Goal: Information Seeking & Learning: Find specific fact

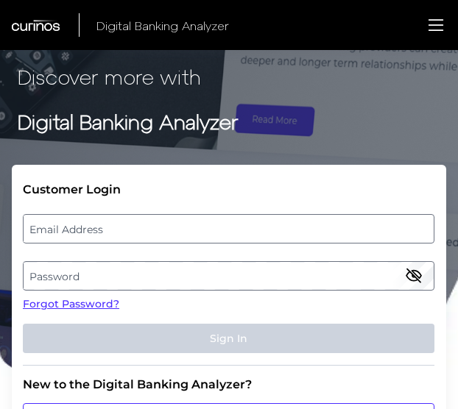
click at [181, 216] on label "Email Address" at bounding box center [228, 229] width 409 height 26
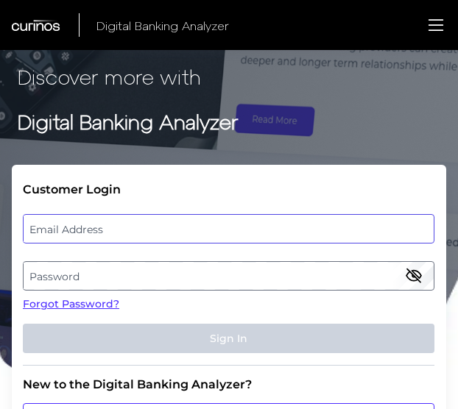
click at [181, 216] on input "email" at bounding box center [228, 228] width 411 height 29
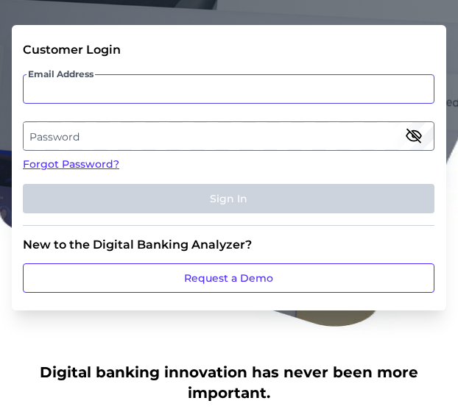
scroll to position [147, 0]
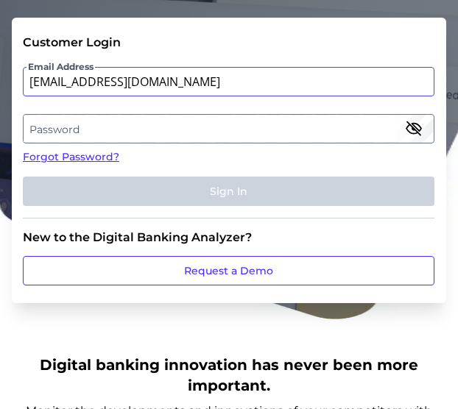
type input "[EMAIL_ADDRESS][DOMAIN_NAME]"
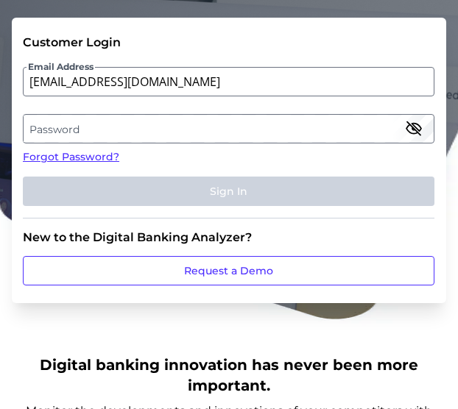
click at [160, 137] on label "Password" at bounding box center [228, 129] width 409 height 26
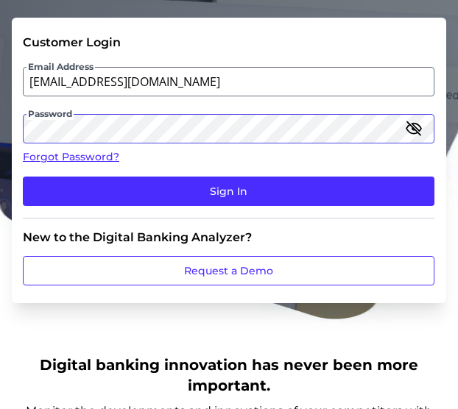
click at [23, 177] on button "Sign In" at bounding box center [228, 191] width 411 height 29
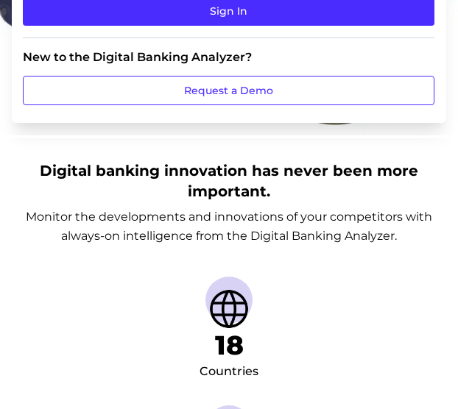
scroll to position [0, 0]
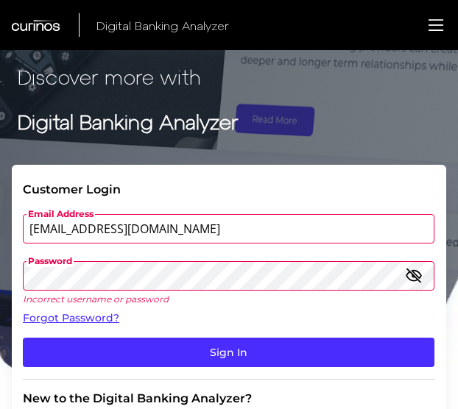
click at [418, 276] on icon "button" at bounding box center [414, 276] width 18 height 18
click at [15, 274] on form "Customer Login Email Address [EMAIL_ADDRESS][DOMAIN_NAME] Password Incorrect us…" at bounding box center [229, 314] width 434 height 299
click at [23, 338] on button "Sign In" at bounding box center [228, 352] width 411 height 29
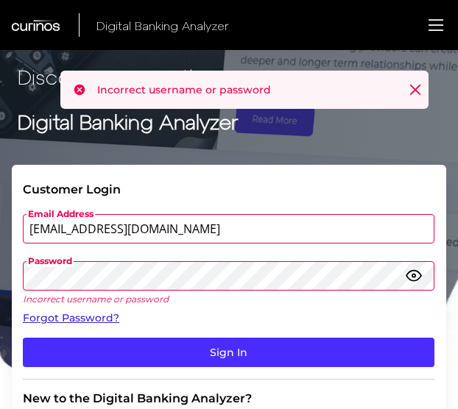
click at [86, 319] on link "Forgot Password?" at bounding box center [228, 318] width 411 height 15
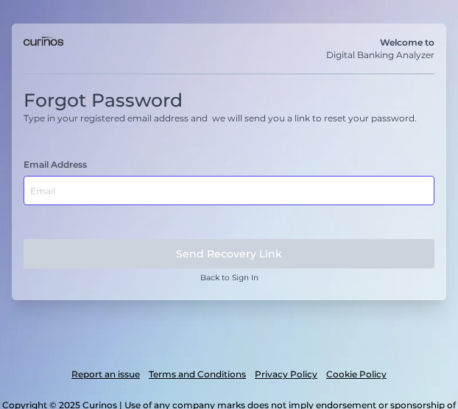
click at [134, 176] on input "text" at bounding box center [229, 190] width 411 height 29
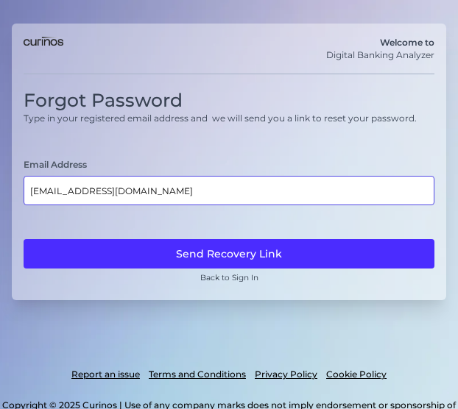
type input "[EMAIL_ADDRESS][DOMAIN_NAME]"
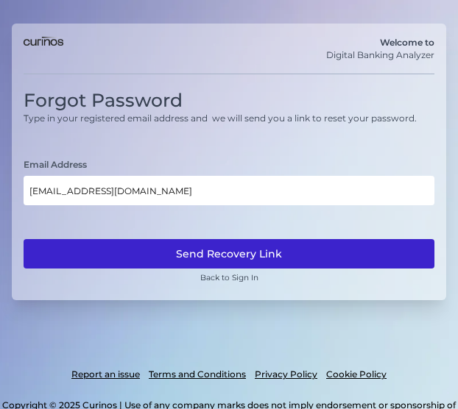
click at [327, 249] on button "Send Recovery Link" at bounding box center [229, 253] width 411 height 29
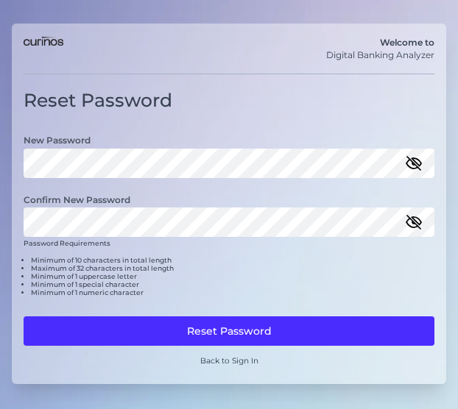
click at [274, 335] on button "Reset Password" at bounding box center [229, 330] width 411 height 29
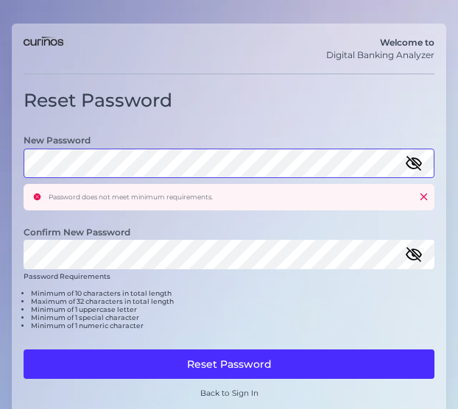
click at [0, 163] on html "Welcome to Digital Banking Analyzer Reset Password New Password Password does n…" at bounding box center [229, 290] width 458 height 580
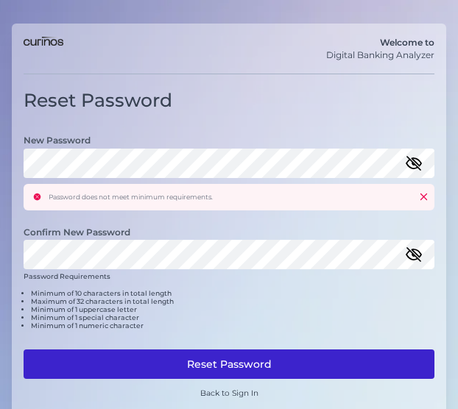
click at [193, 360] on button "Reset Password" at bounding box center [229, 364] width 411 height 29
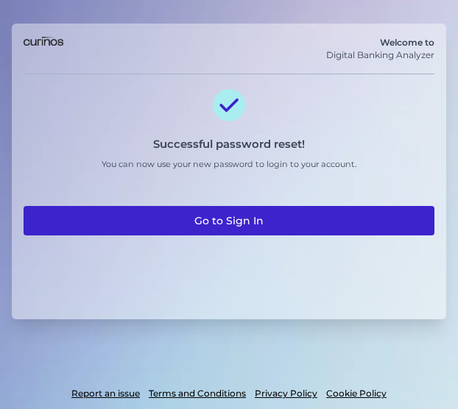
click at [153, 209] on link "Go to Sign In" at bounding box center [229, 220] width 411 height 29
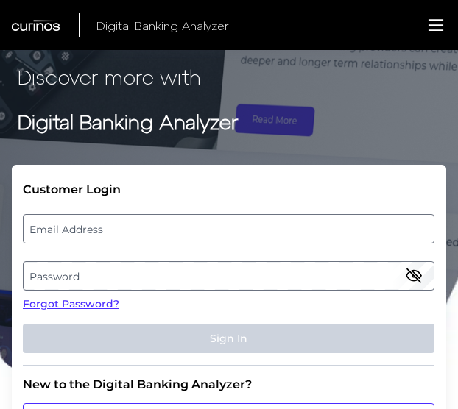
click at [183, 227] on label "Email Address" at bounding box center [228, 229] width 409 height 26
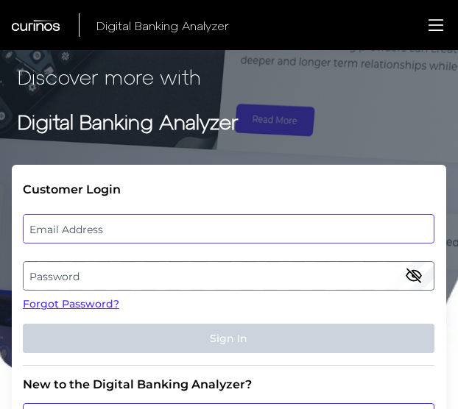
click at [183, 227] on input "email" at bounding box center [228, 228] width 411 height 29
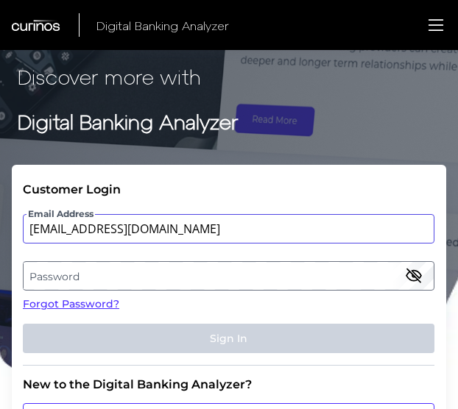
type input "[EMAIL_ADDRESS][DOMAIN_NAME]"
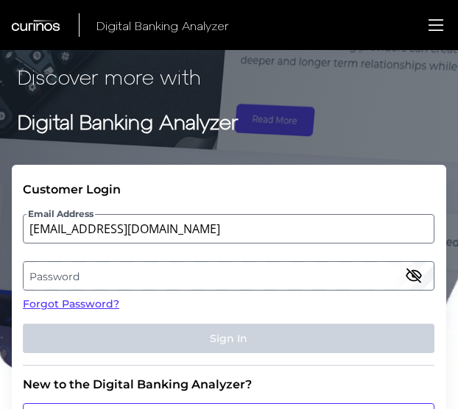
click at [110, 267] on label "Password" at bounding box center [228, 276] width 409 height 26
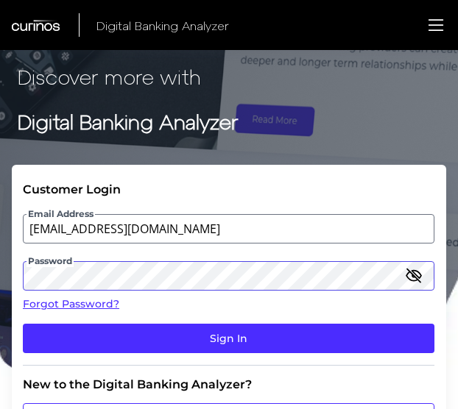
click at [23, 324] on button "Sign In" at bounding box center [228, 338] width 411 height 29
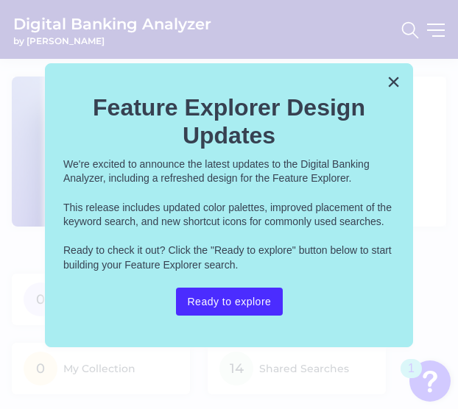
click at [386, 85] on div "× Feature Explorer Design Updates We're excited to announce the latest updates …" at bounding box center [229, 205] width 368 height 284
click at [388, 85] on button "×" at bounding box center [393, 82] width 14 height 24
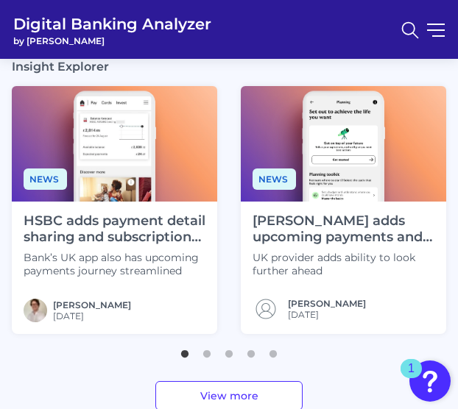
scroll to position [442, 0]
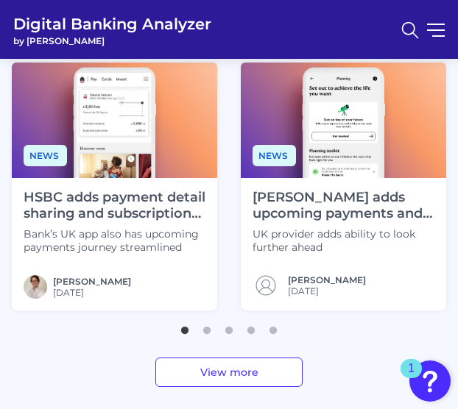
click at [121, 177] on img at bounding box center [114, 121] width 205 height 116
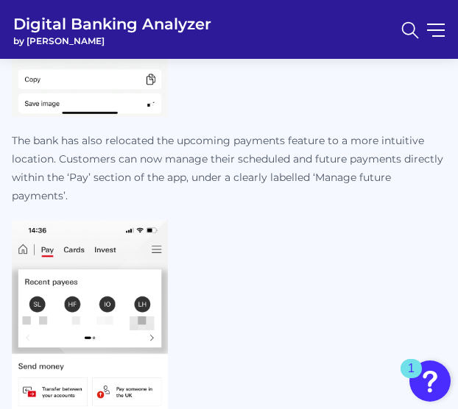
scroll to position [4194, 0]
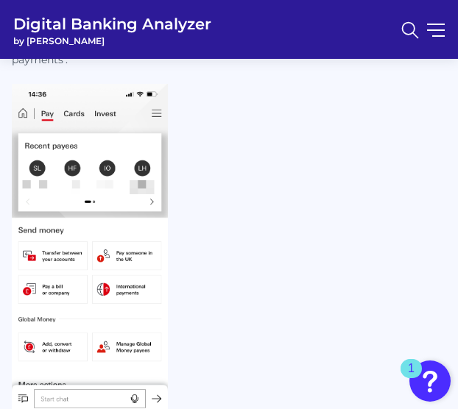
click at [84, 14] on span "Digital Banking Analyzer" at bounding box center [112, 24] width 198 height 22
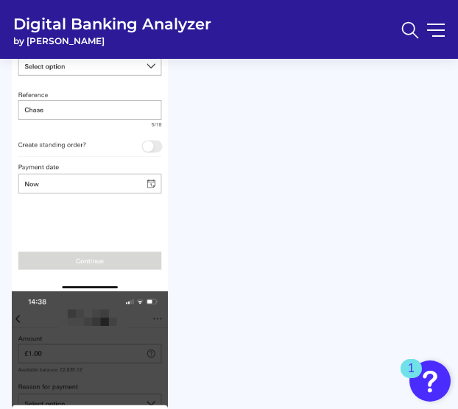
scroll to position [0, 0]
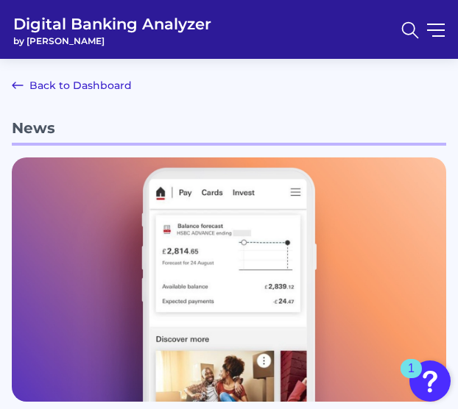
click at [57, 85] on link "Back to Dashboard" at bounding box center [72, 86] width 120 height 18
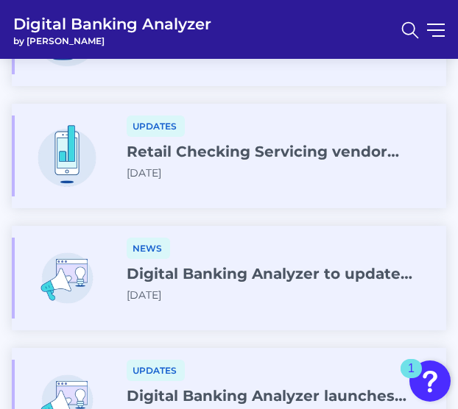
scroll to position [809, 0]
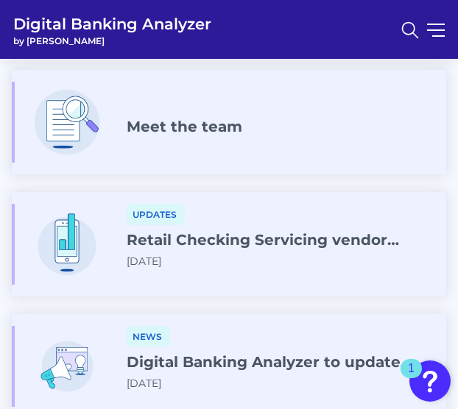
click at [180, 135] on div "Meet the team" at bounding box center [185, 130] width 116 height 24
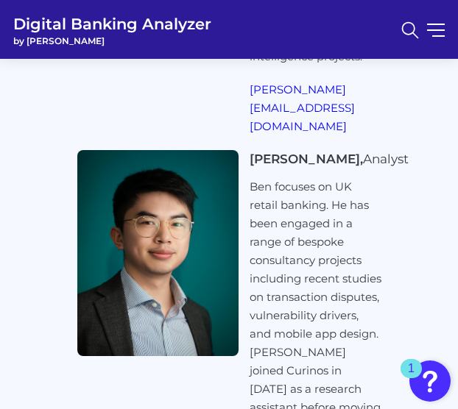
scroll to position [6181, 0]
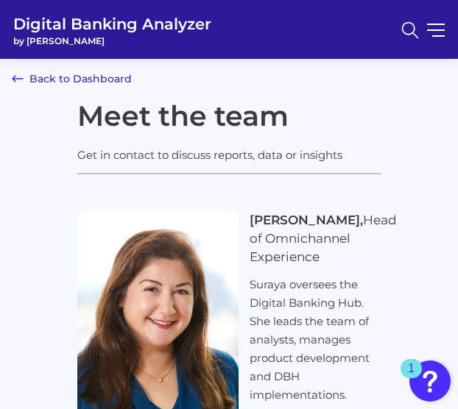
scroll to position [0, 0]
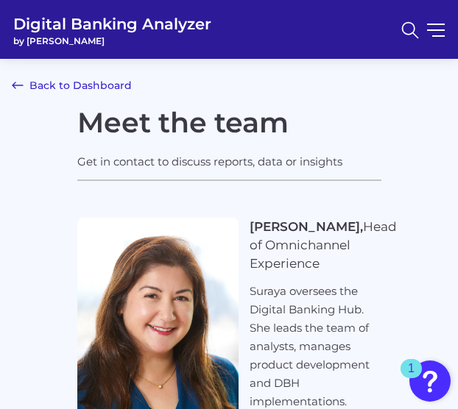
click at [61, 91] on link "Back to Dashboard" at bounding box center [72, 86] width 120 height 18
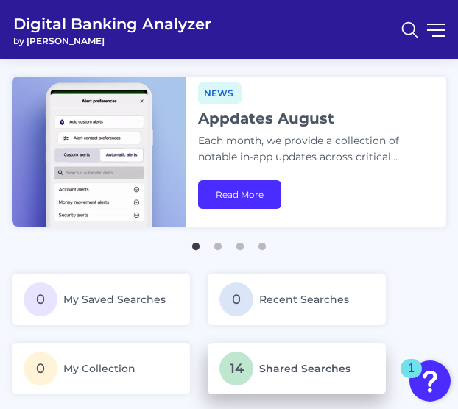
click at [266, 369] on span "Shared Searches" at bounding box center [304, 368] width 91 height 13
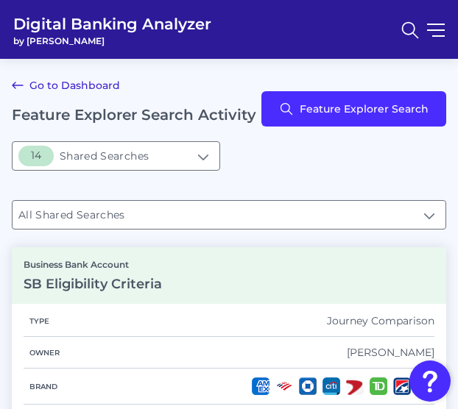
type input "14Shared Searches"
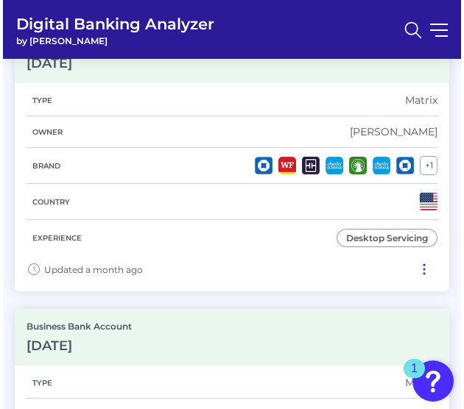
scroll to position [809, 0]
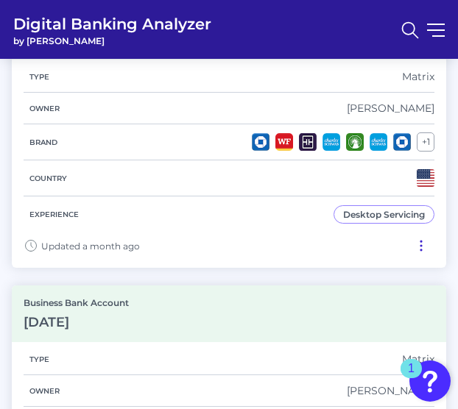
click at [450, 33] on header "Digital Banking Analyzer by Curinos" at bounding box center [229, 29] width 458 height 59
click at [442, 31] on button at bounding box center [436, 29] width 18 height 1
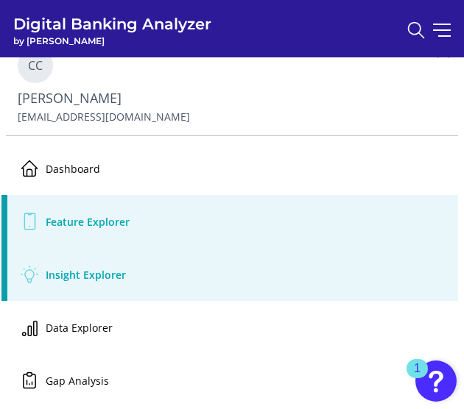
scroll to position [0, 0]
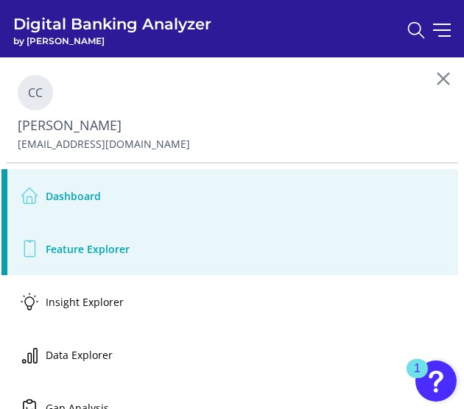
click at [88, 205] on link "Dashboard" at bounding box center [229, 195] width 456 height 53
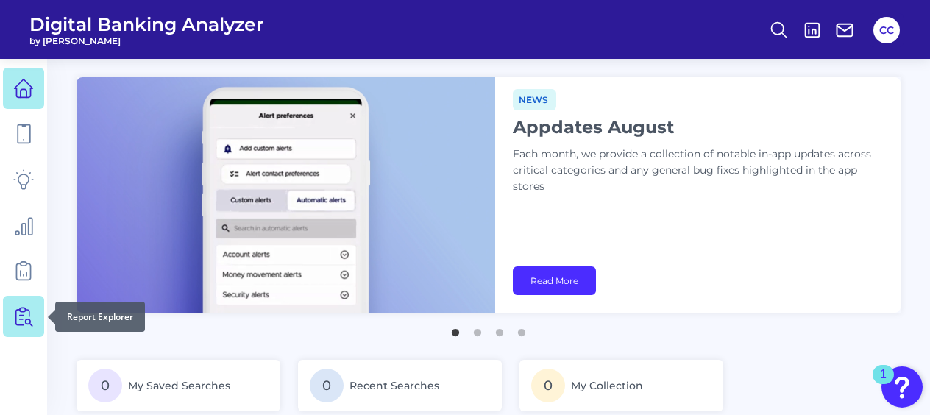
click at [24, 322] on icon at bounding box center [23, 316] width 21 height 21
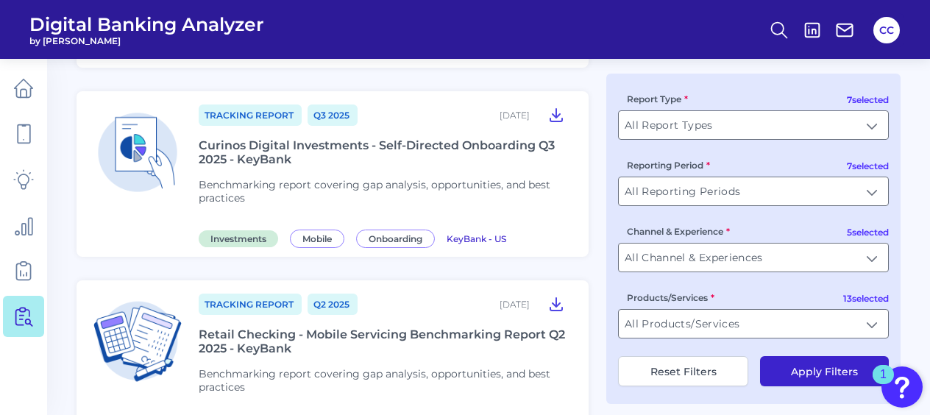
scroll to position [294, 0]
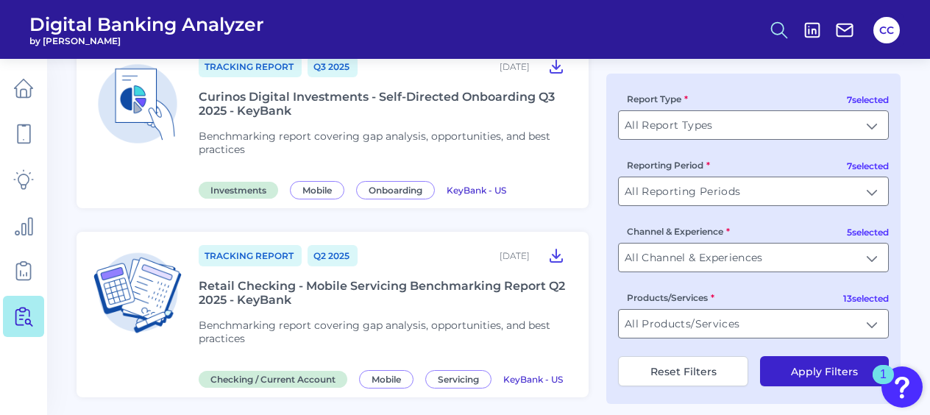
click at [463, 34] on circle at bounding box center [778, 28] width 12 height 12
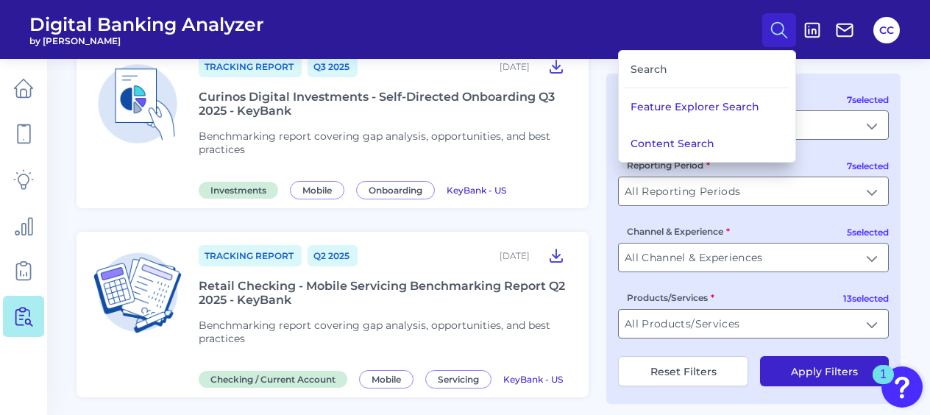
click at [463, 61] on div "Search" at bounding box center [707, 70] width 165 height 38
click at [463, 77] on div "Search" at bounding box center [707, 70] width 165 height 38
click at [463, 110] on button "Feature Explorer Search" at bounding box center [707, 106] width 177 height 37
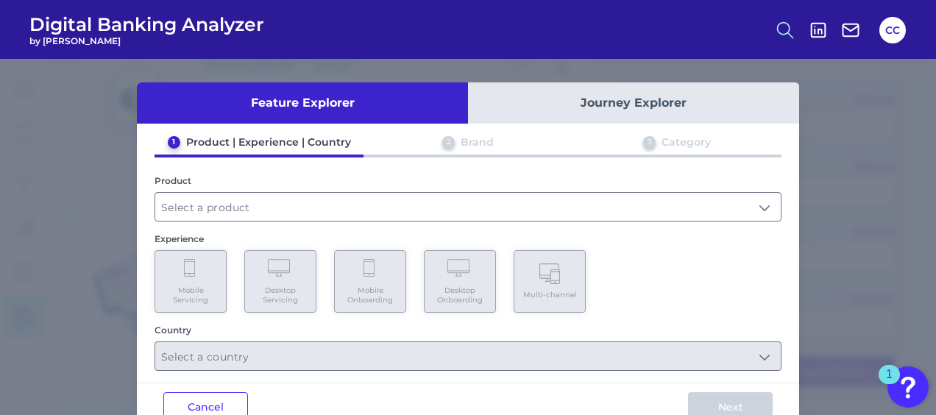
click at [463, 38] on icon at bounding box center [785, 30] width 21 height 21
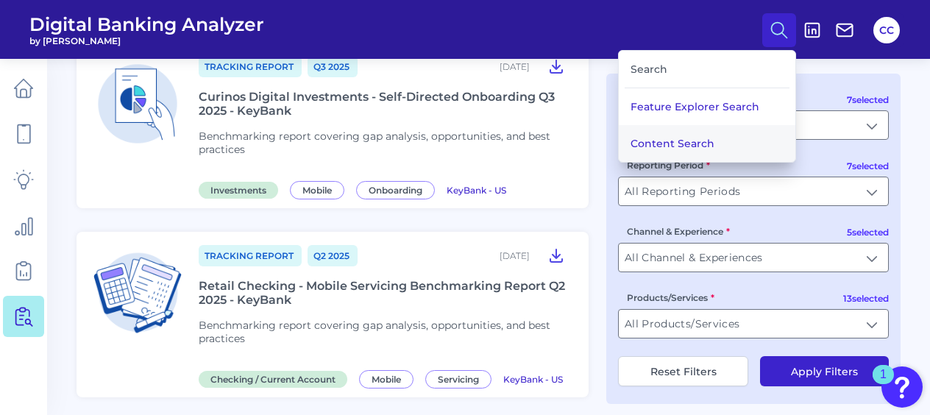
click at [463, 143] on button "Content Search" at bounding box center [707, 143] width 177 height 37
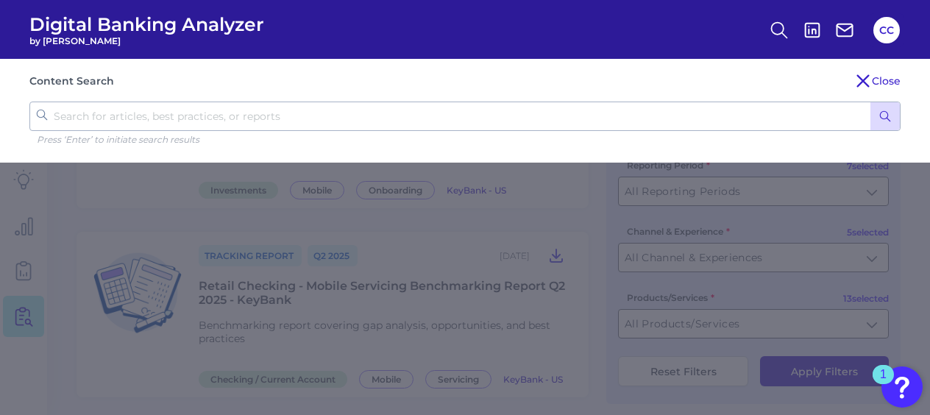
click at [463, 116] on input "text" at bounding box center [464, 116] width 871 height 29
type input "best practices"
click at [463, 123] on button "submit" at bounding box center [885, 116] width 29 height 28
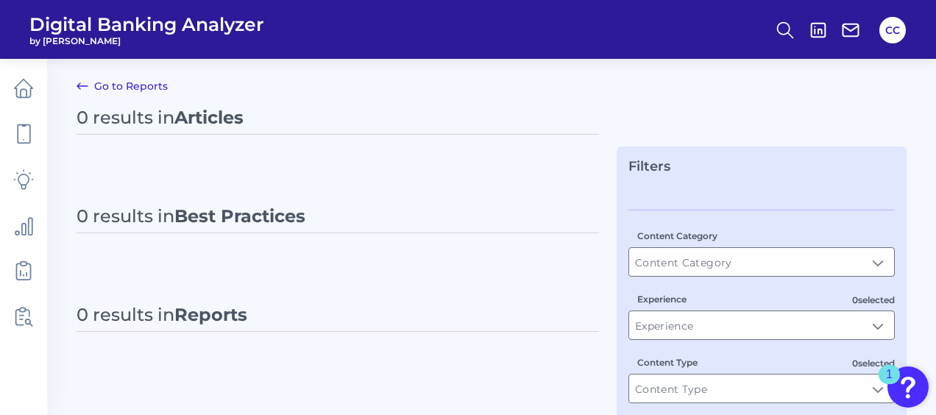
type input "All Content Types"
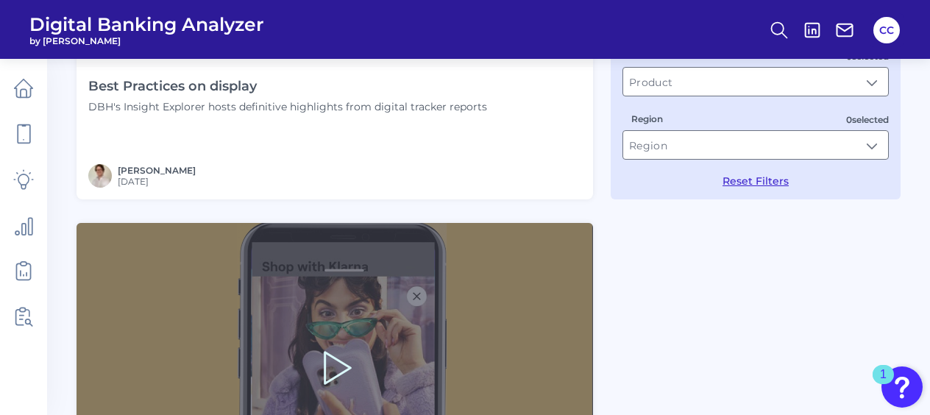
scroll to position [442, 0]
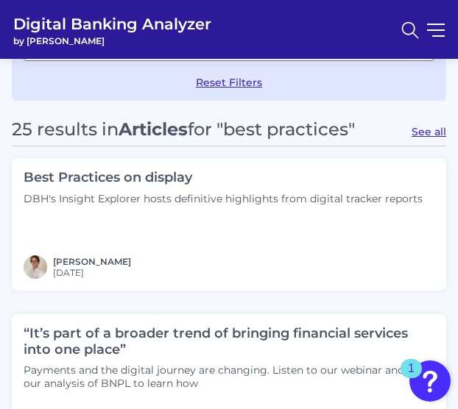
click at [433, 37] on nav at bounding box center [419, 29] width 52 height 33
click at [437, 32] on nav at bounding box center [419, 29] width 52 height 33
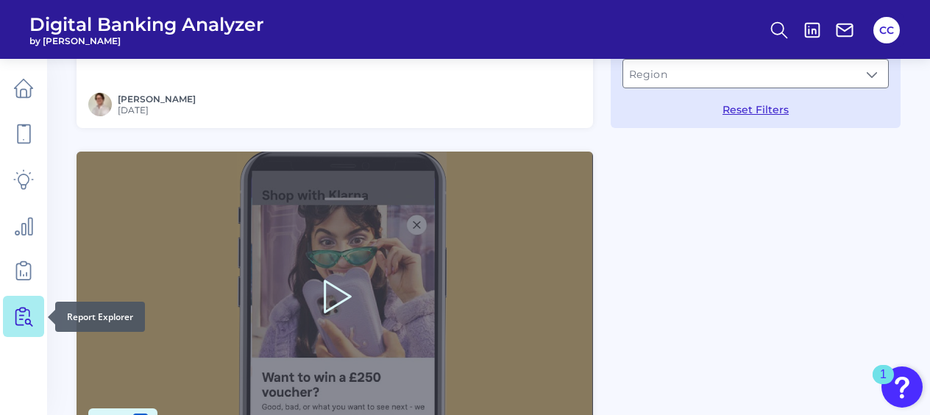
click at [18, 313] on icon at bounding box center [23, 316] width 21 height 21
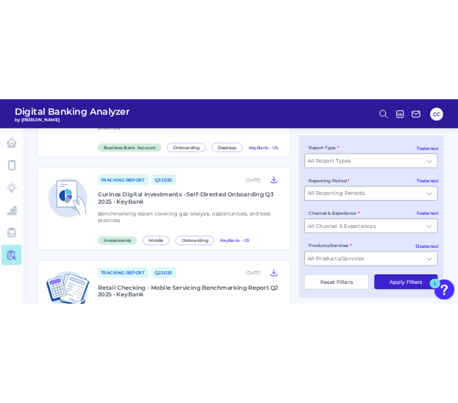
scroll to position [221, 0]
